Goal: Register for event/course

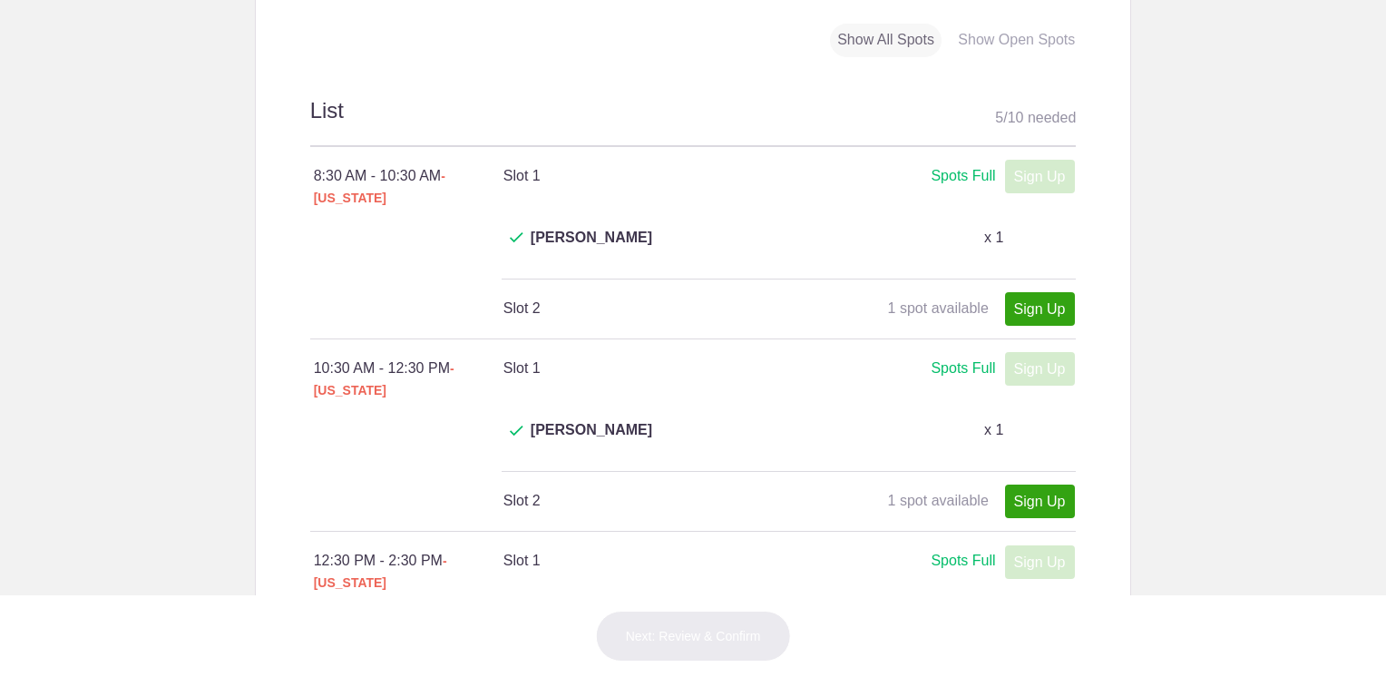
scroll to position [726, 0]
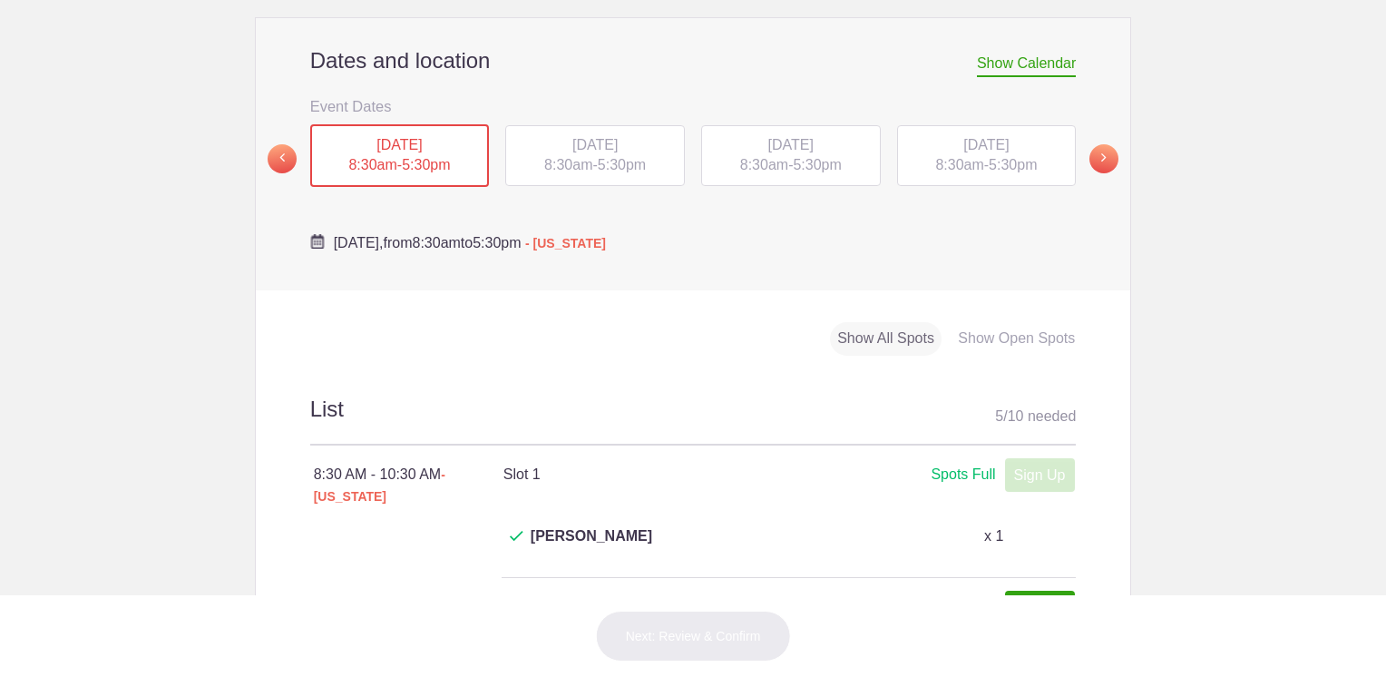
click at [615, 137] on span "[DATE]" at bounding box center [594, 144] width 45 height 15
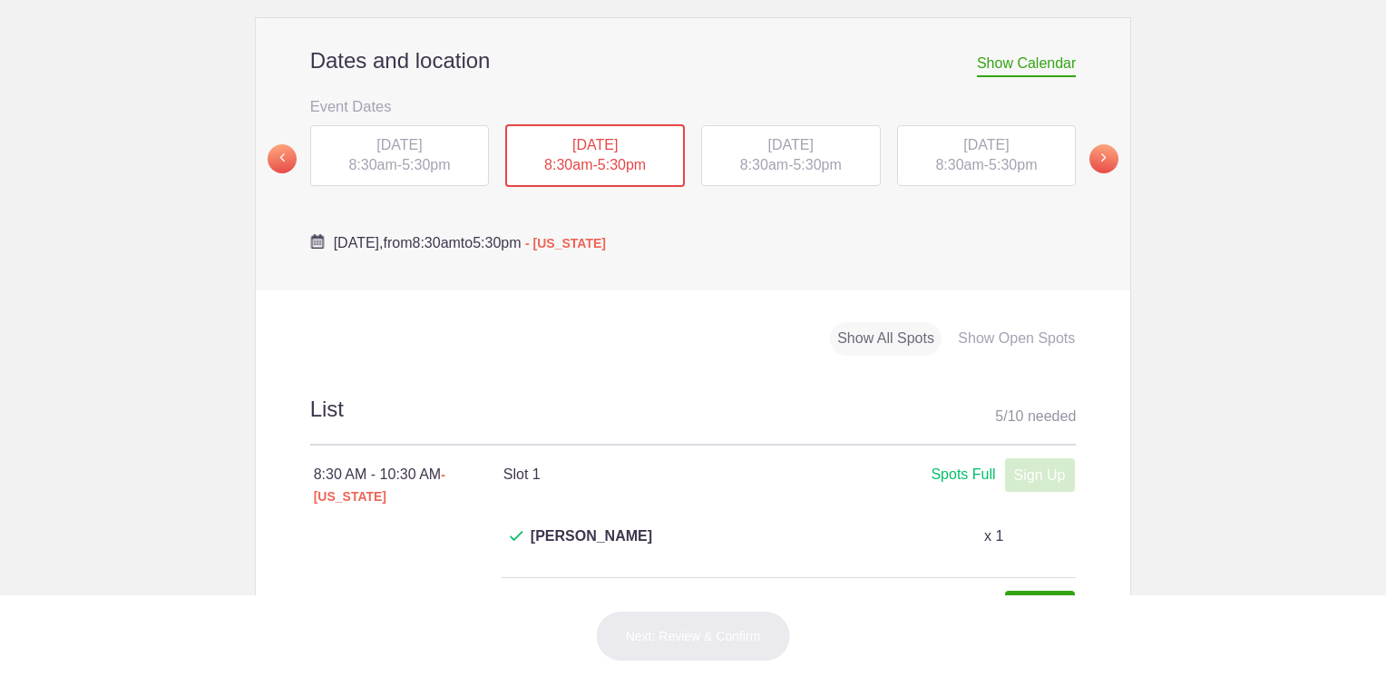
click at [816, 125] on div "[DATE] 8:30am - 5:30pm" at bounding box center [791, 156] width 180 height 62
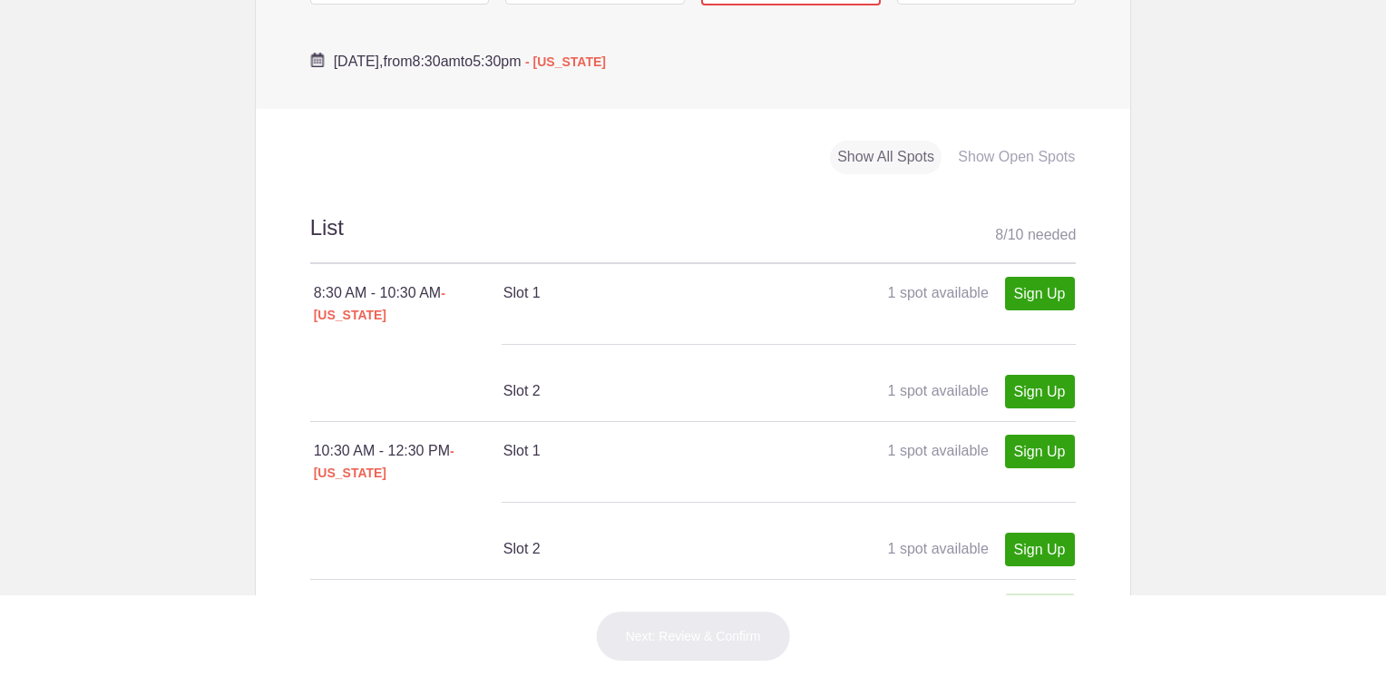
scroll to position [544, 0]
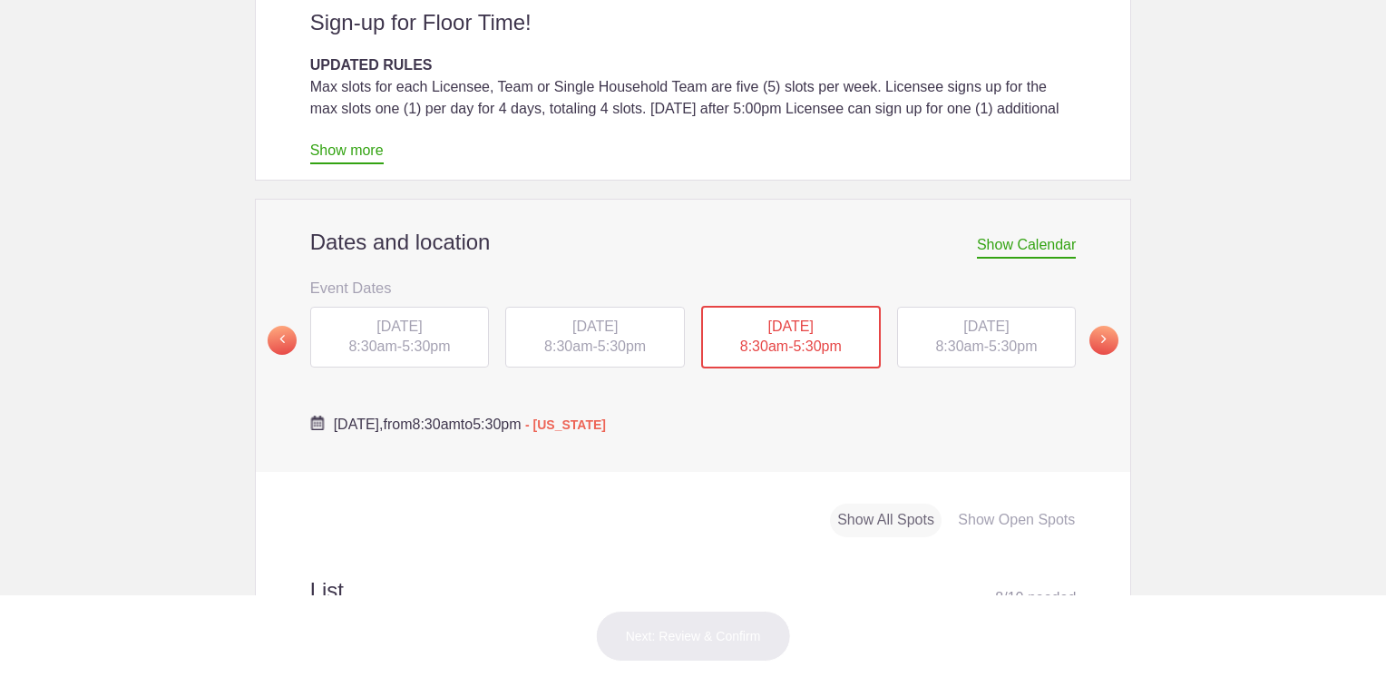
click at [1011, 338] on span "5:30pm" at bounding box center [1013, 345] width 48 height 15
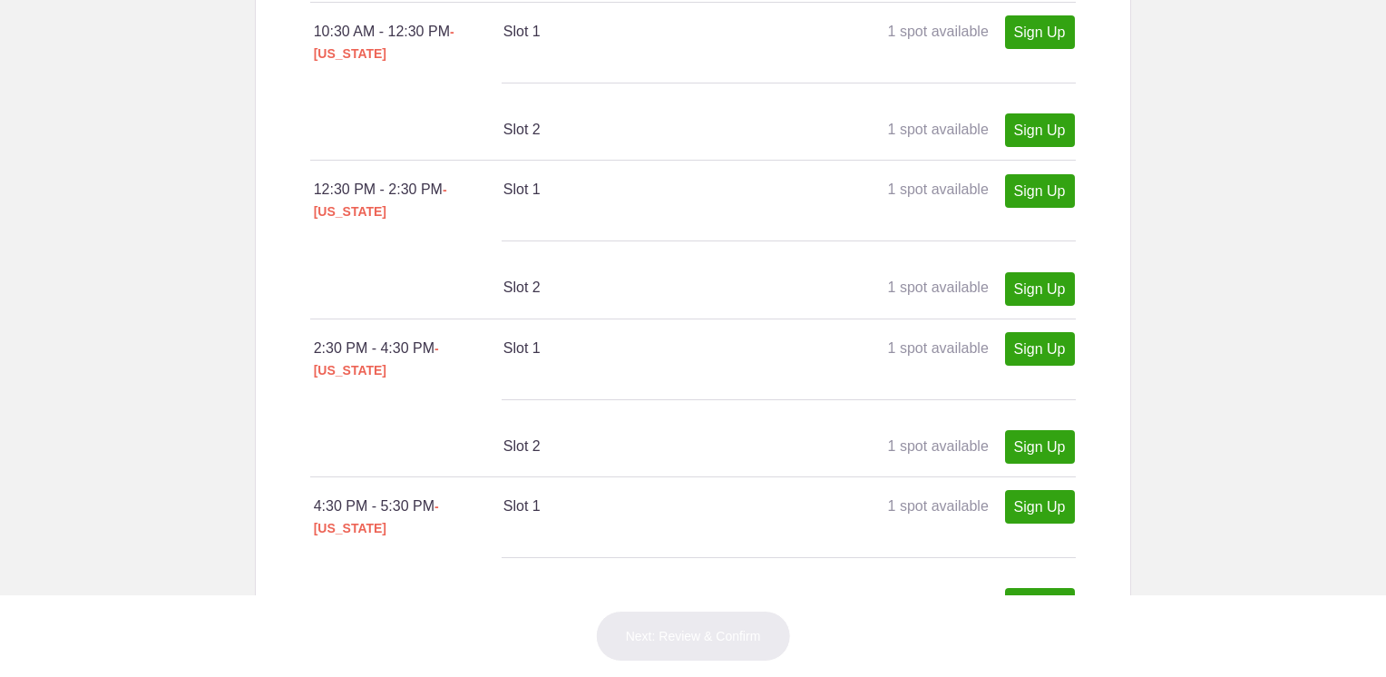
scroll to position [726, 0]
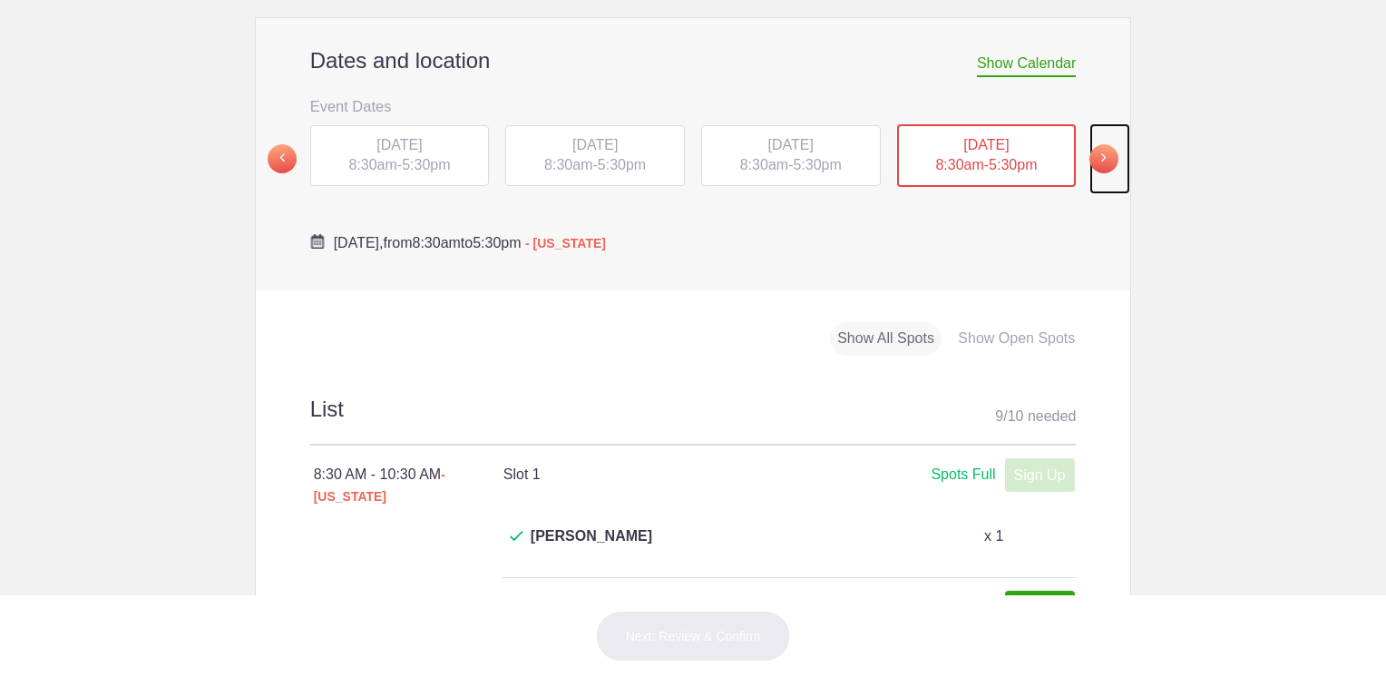
click at [1097, 144] on span at bounding box center [1104, 158] width 29 height 29
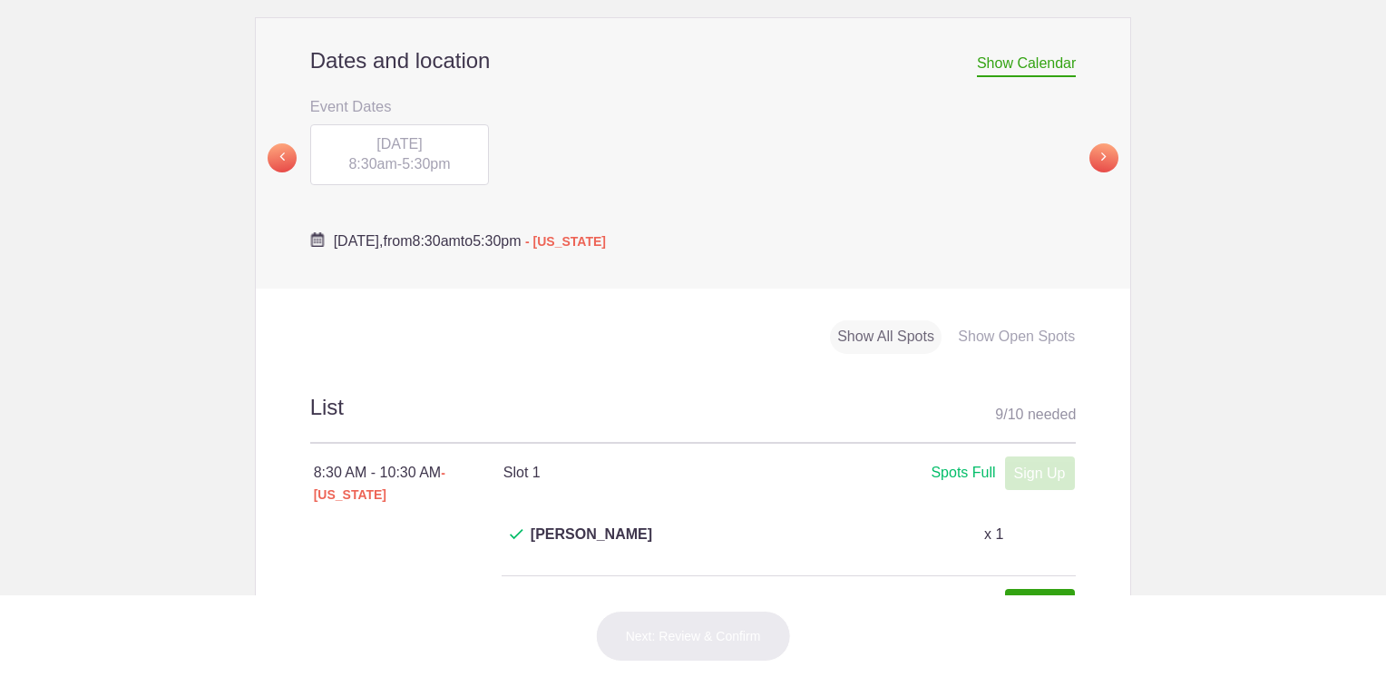
click at [380, 136] on span "[DATE]" at bounding box center [398, 143] width 45 height 15
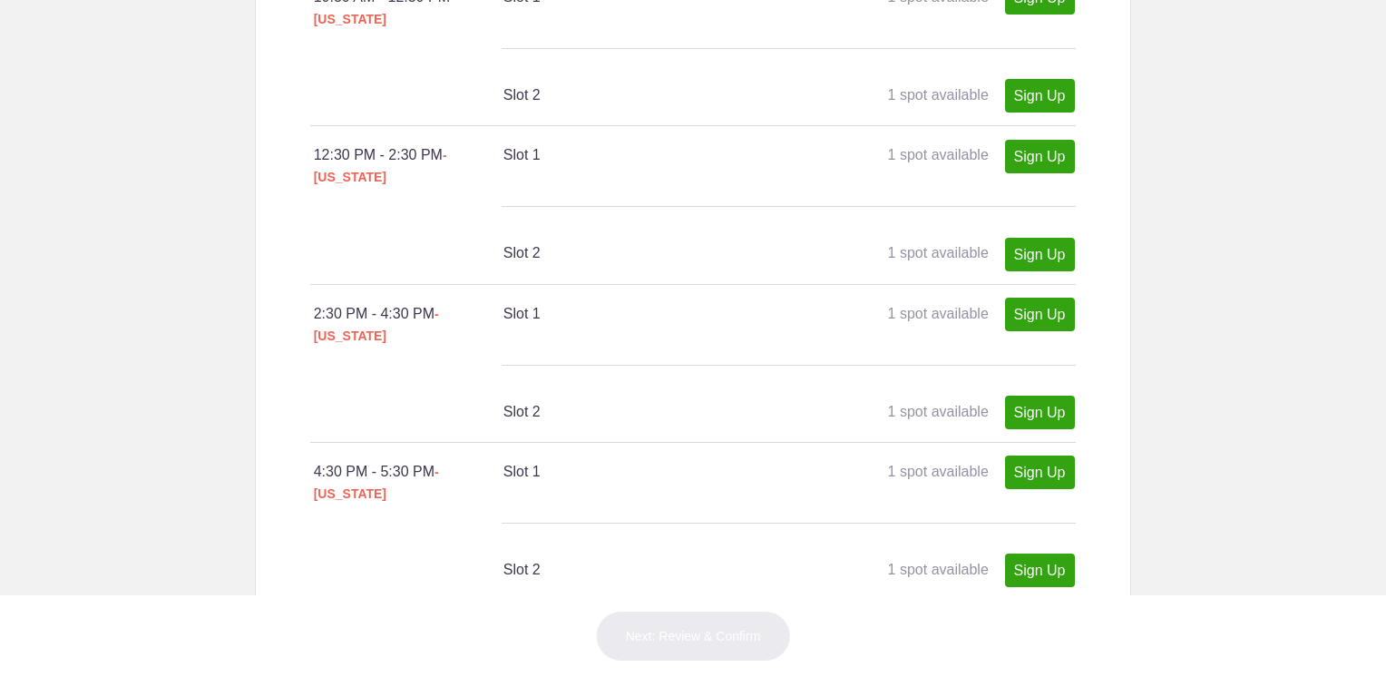
scroll to position [635, 0]
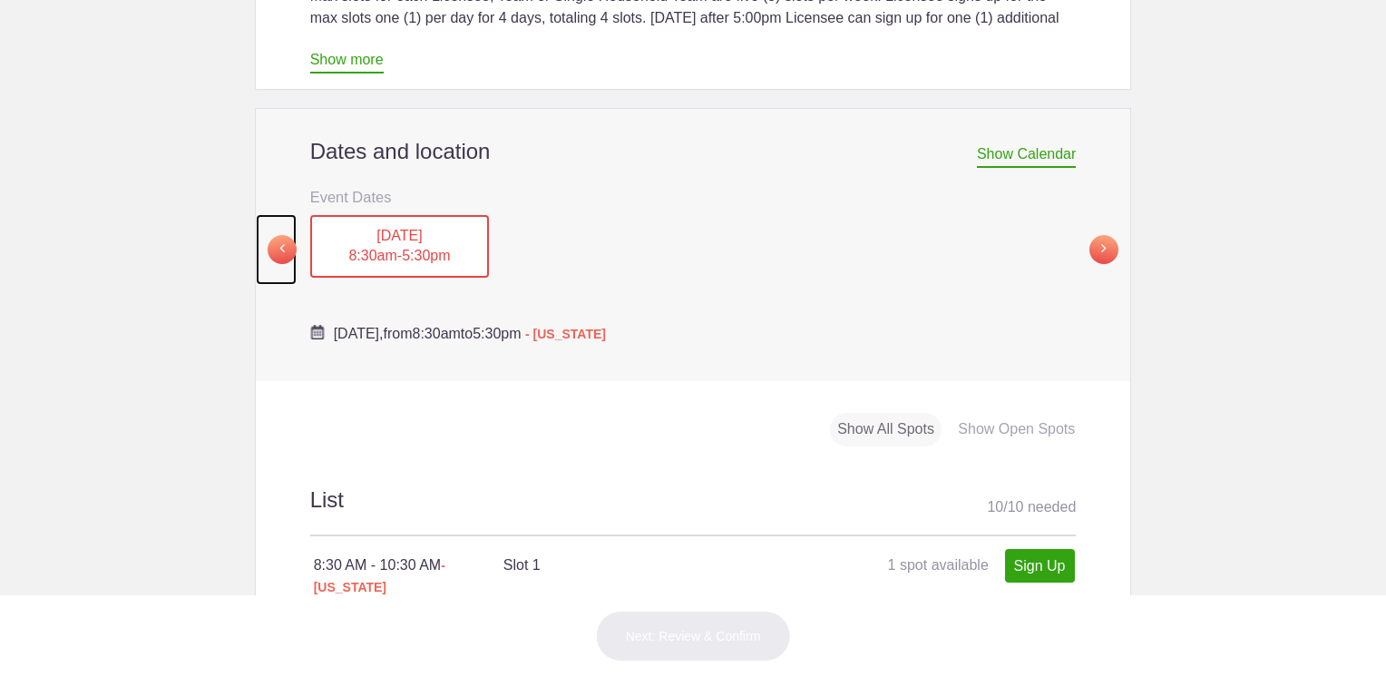
click at [274, 235] on span at bounding box center [282, 249] width 29 height 29
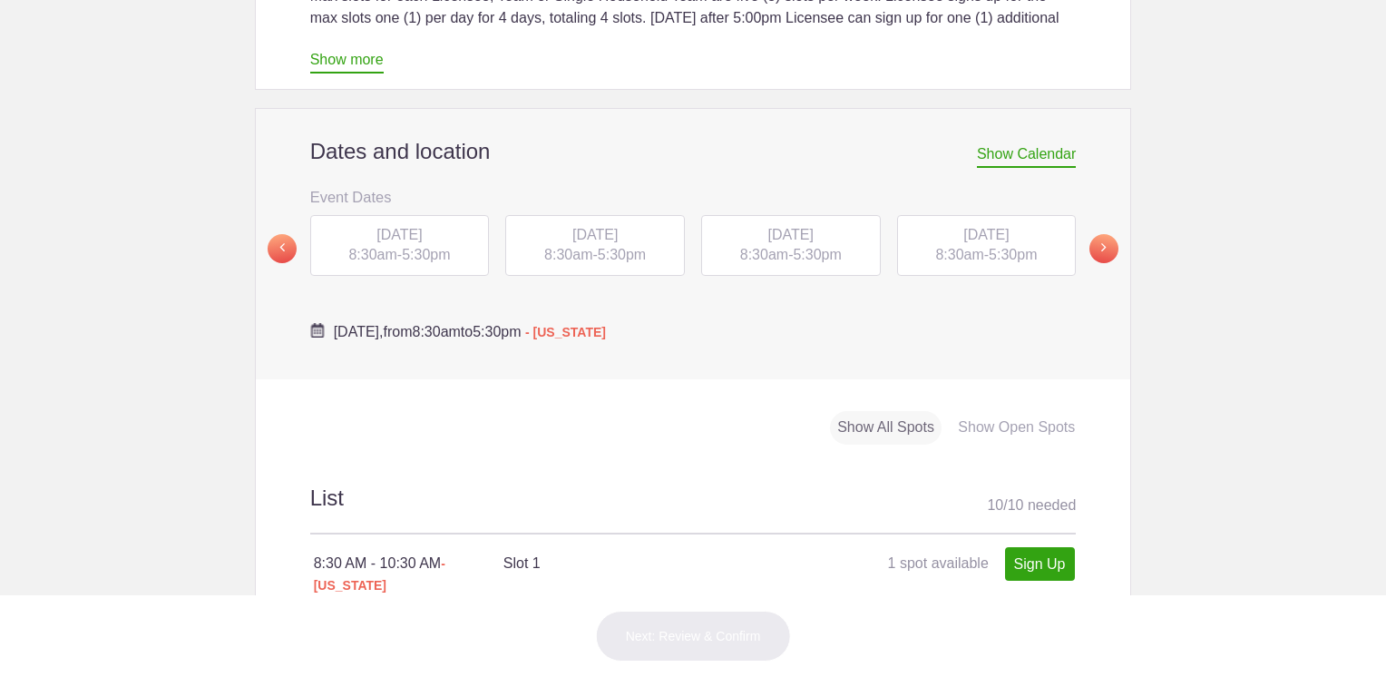
click at [777, 215] on div "[DATE] 8:30am - 5:30pm" at bounding box center [791, 246] width 180 height 62
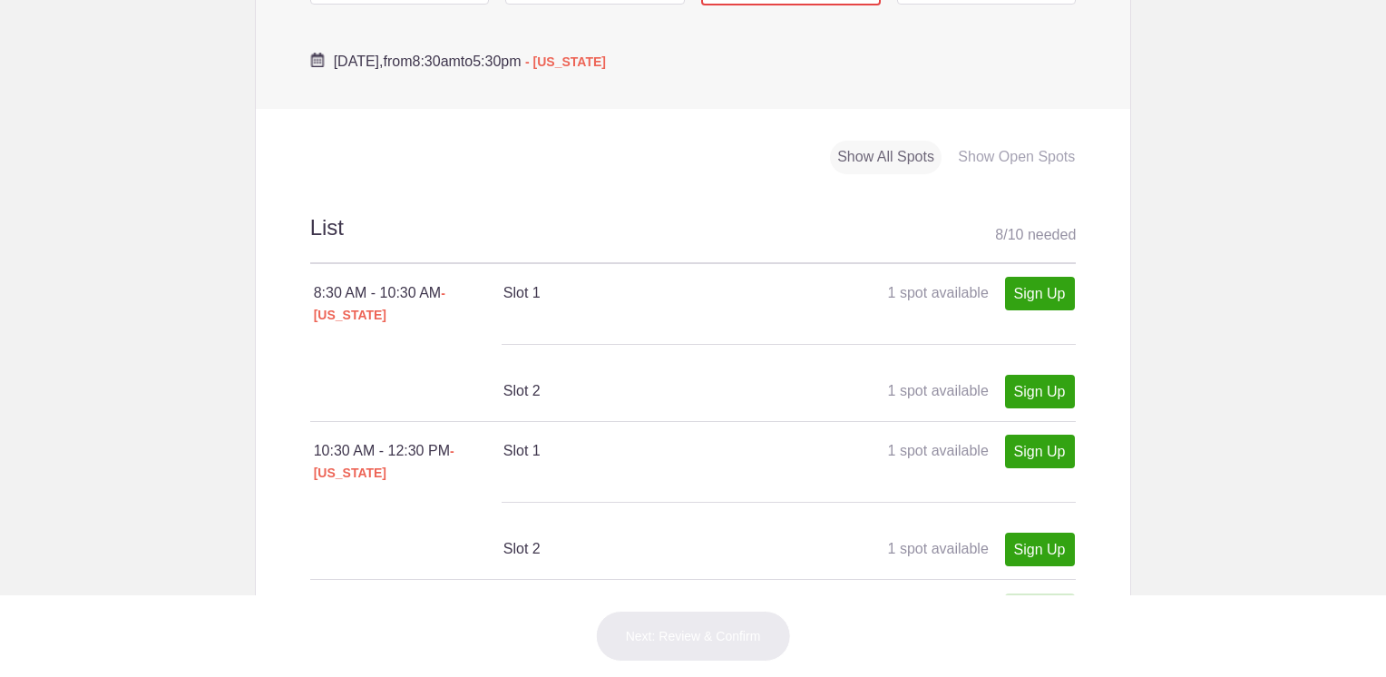
scroll to position [998, 0]
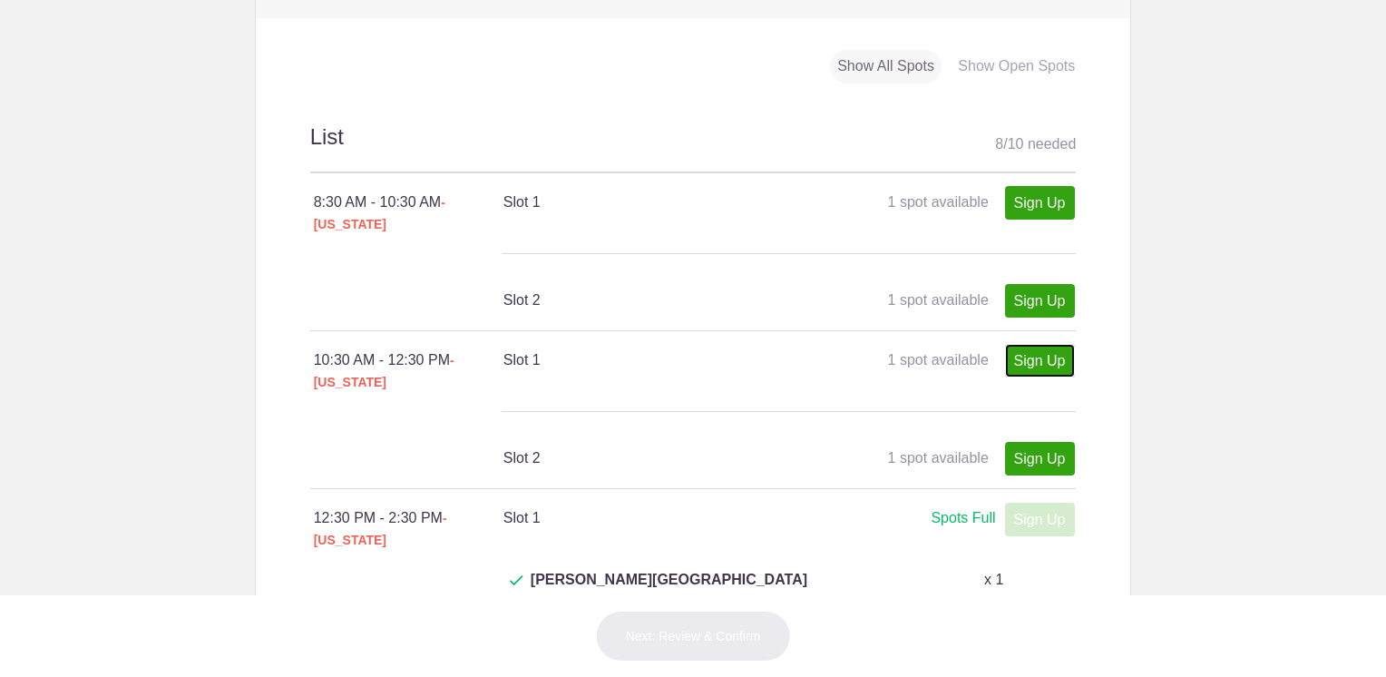
click at [1040, 344] on link "Sign Up" at bounding box center [1040, 361] width 70 height 34
type input "1"
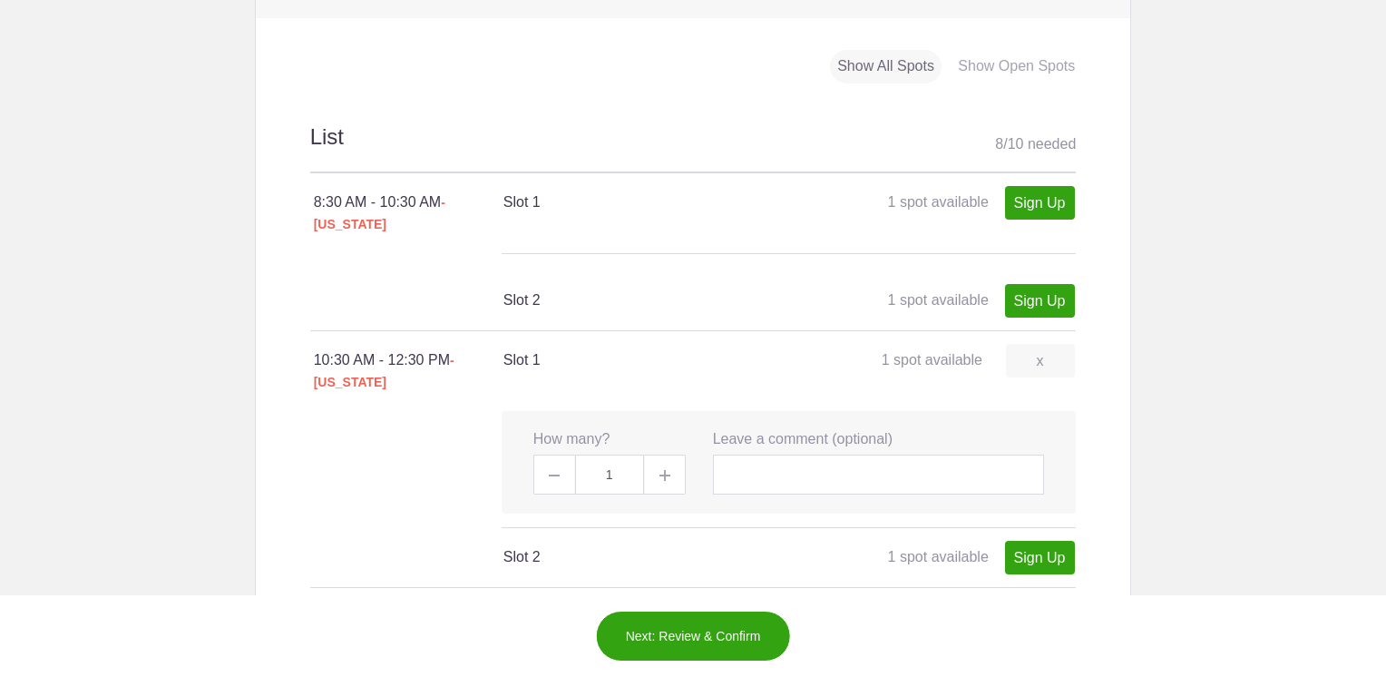
click at [687, 622] on button "Next: Review & Confirm" at bounding box center [693, 636] width 195 height 51
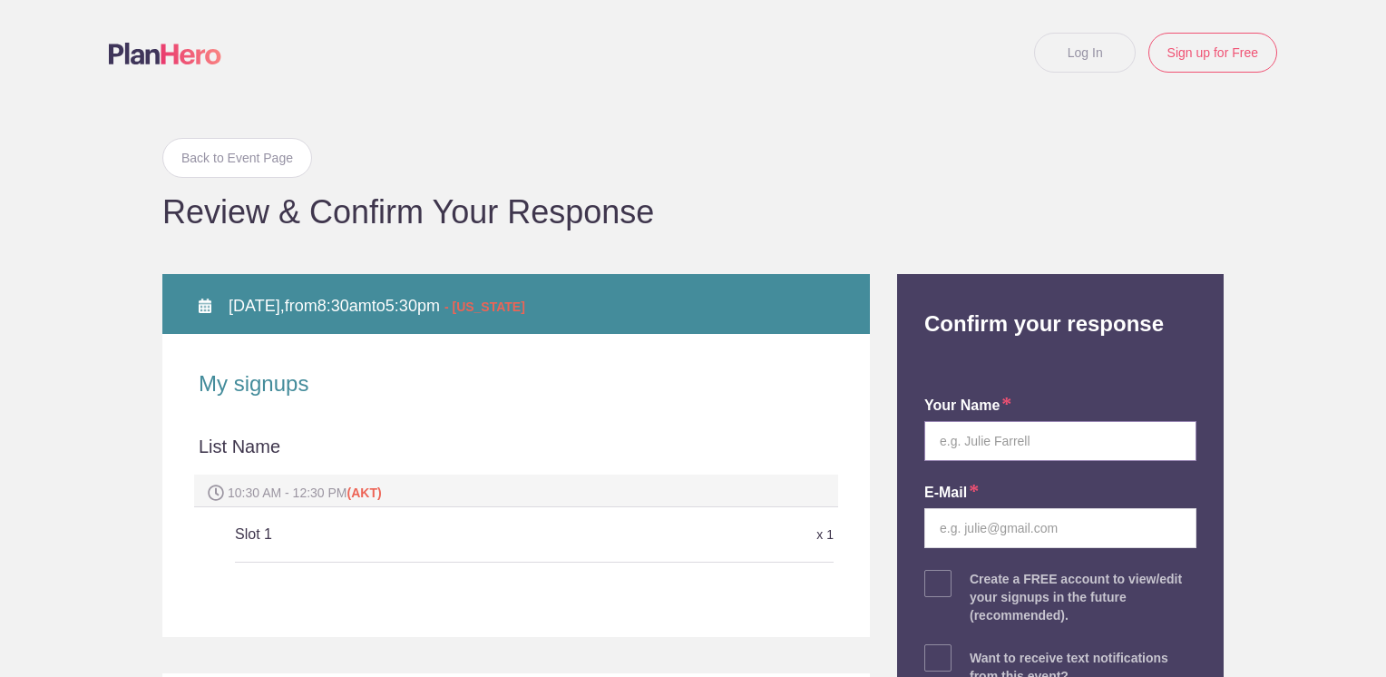
click at [1002, 438] on input "text" at bounding box center [1060, 441] width 272 height 40
type input "[PERSON_NAME]"
type input "[EMAIL_ADDRESS][DOMAIN_NAME]"
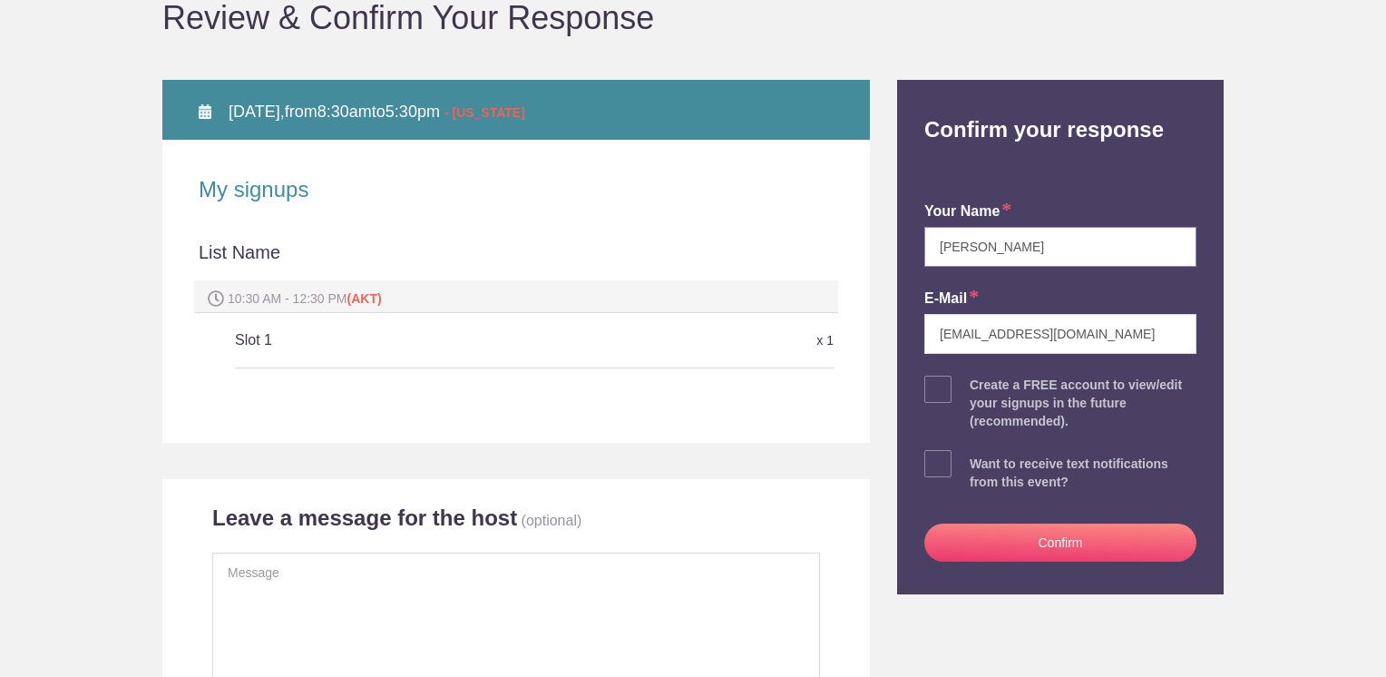
scroll to position [363, 0]
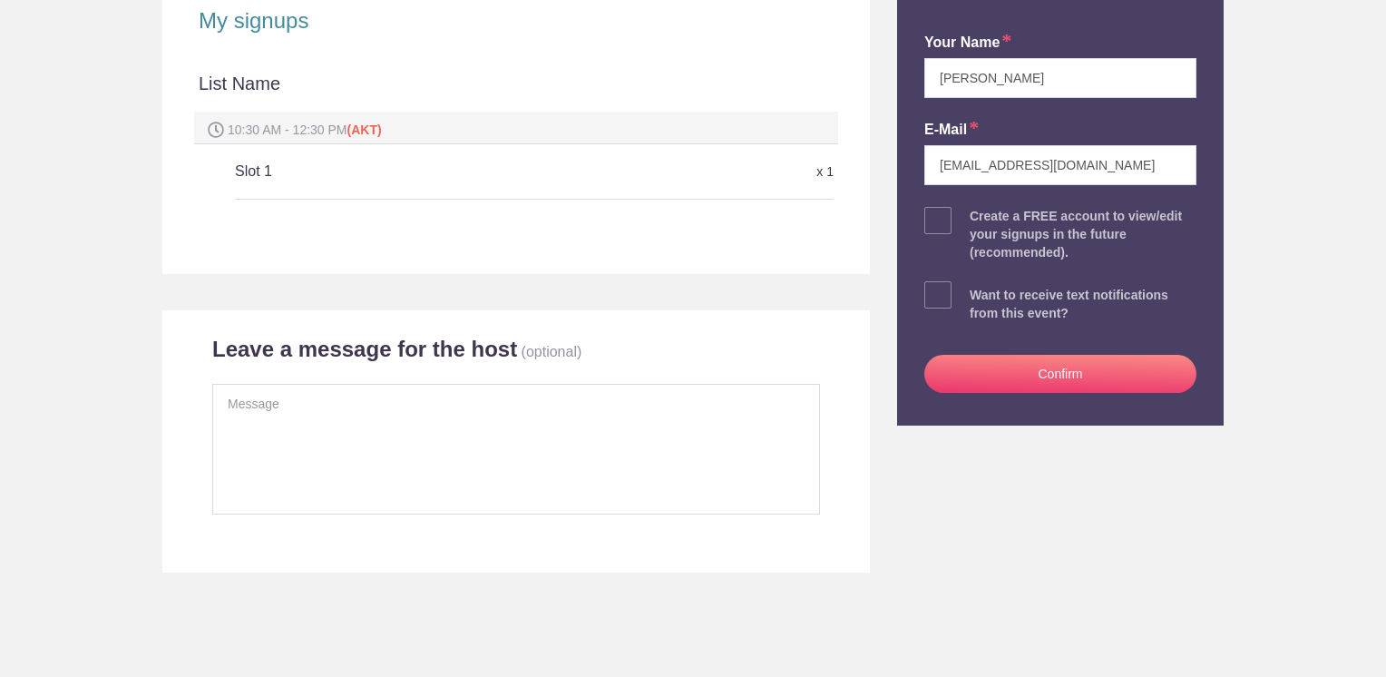
click at [1083, 368] on button "Confirm" at bounding box center [1060, 374] width 272 height 38
